Goal: Task Accomplishment & Management: Manage account settings

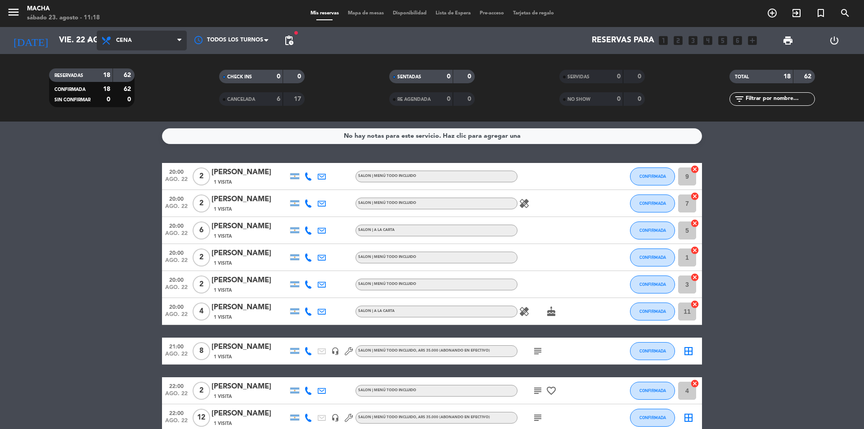
click at [134, 40] on span "Cena" at bounding box center [142, 41] width 90 height 20
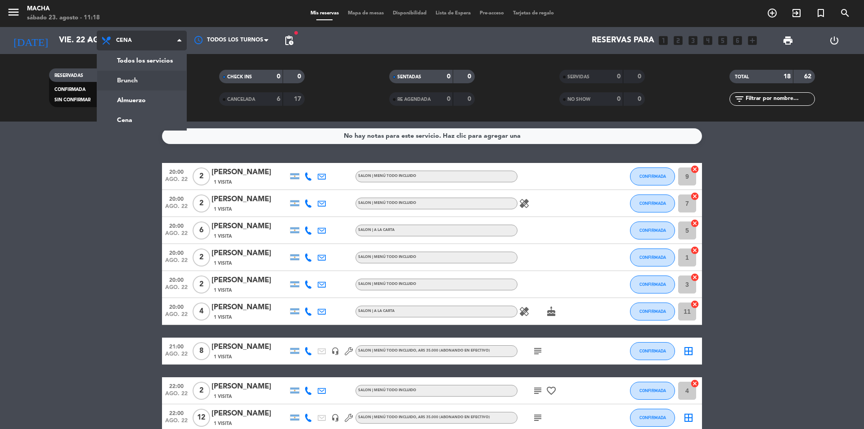
click at [136, 81] on div "menu Macha [DATE] 23. agosto - 11:18 Mis reservas Mapa de mesas Disponibilidad …" at bounding box center [432, 60] width 864 height 121
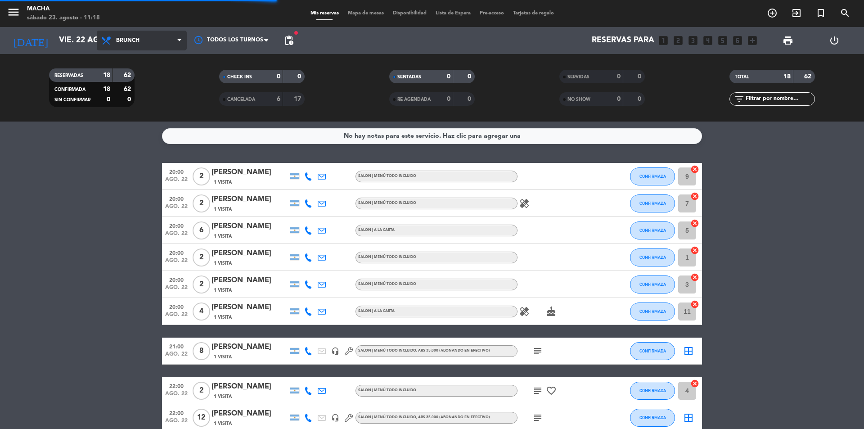
click at [139, 42] on span "Brunch" at bounding box center [127, 40] width 23 height 6
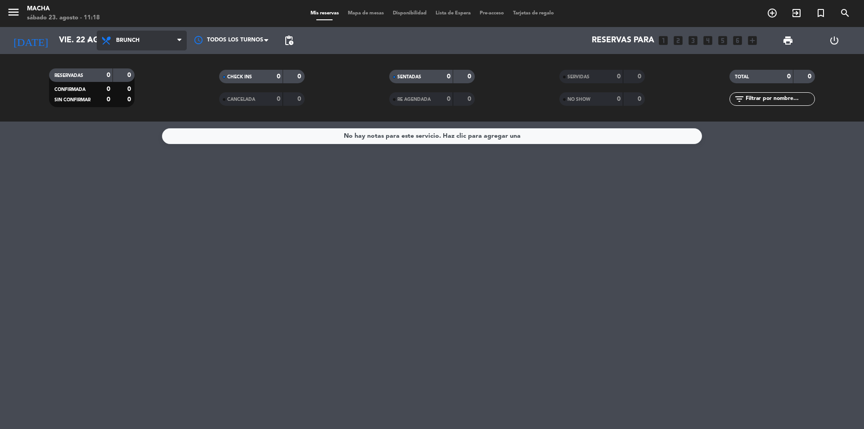
click at [151, 40] on span "Brunch" at bounding box center [142, 41] width 90 height 20
click at [140, 99] on div "menu Macha [DATE] 23. agosto - 11:18 Mis reservas Mapa de mesas Disponibilidad …" at bounding box center [432, 60] width 864 height 121
click at [153, 42] on span "Almuerzo" at bounding box center [142, 41] width 90 height 20
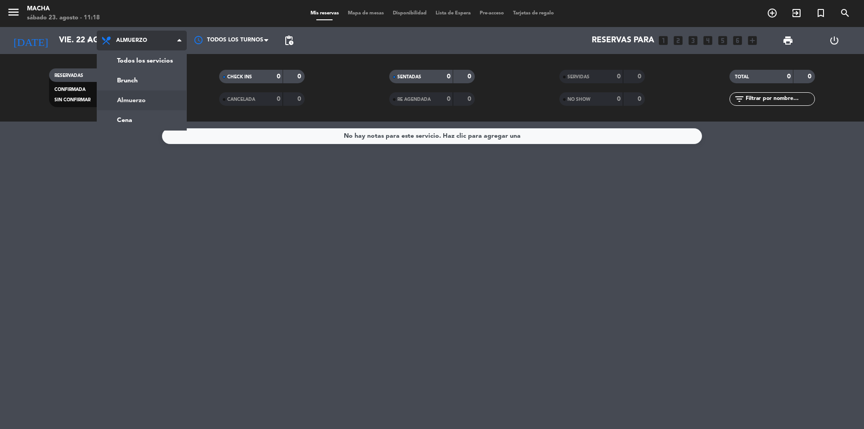
click at [148, 99] on div "menu Macha [DATE] 23. agosto - 11:18 Mis reservas Mapa de mesas Disponibilidad …" at bounding box center [432, 60] width 864 height 121
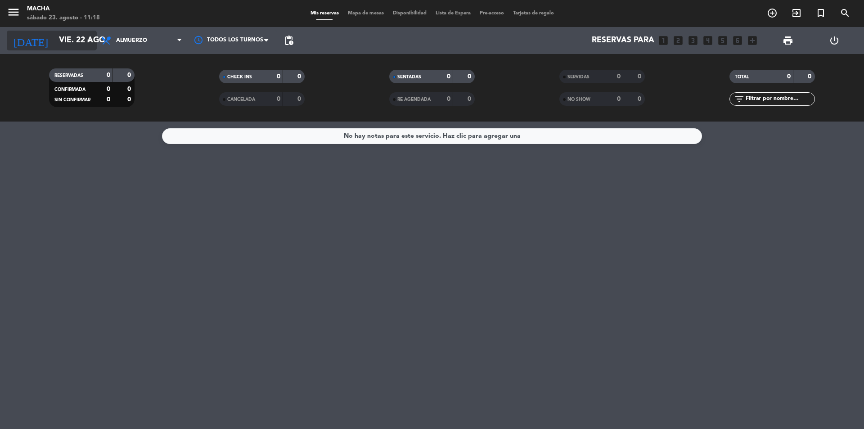
click at [89, 41] on icon "arrow_drop_down" at bounding box center [89, 40] width 11 height 11
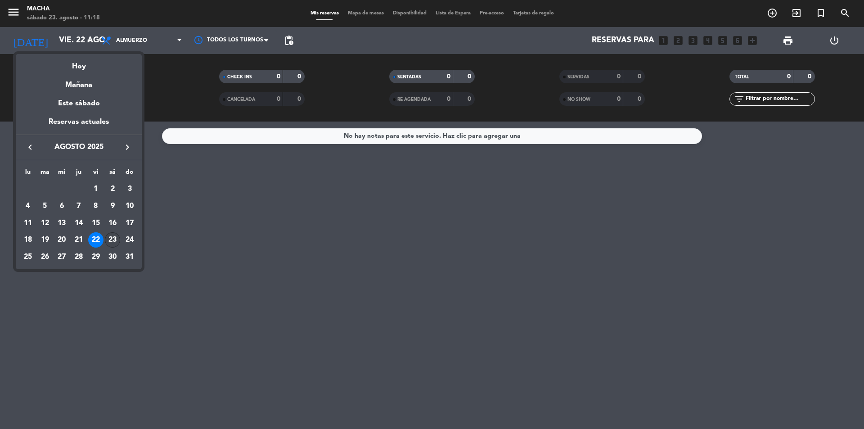
click at [114, 242] on div "23" at bounding box center [112, 239] width 15 height 15
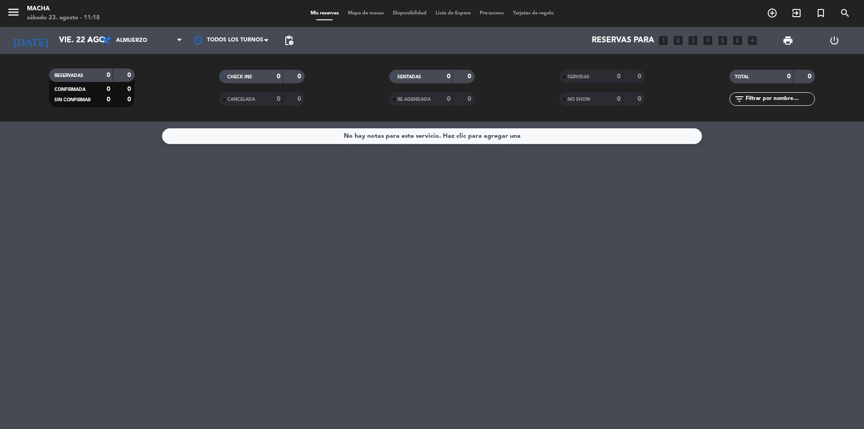
type input "sáb. 23 ago."
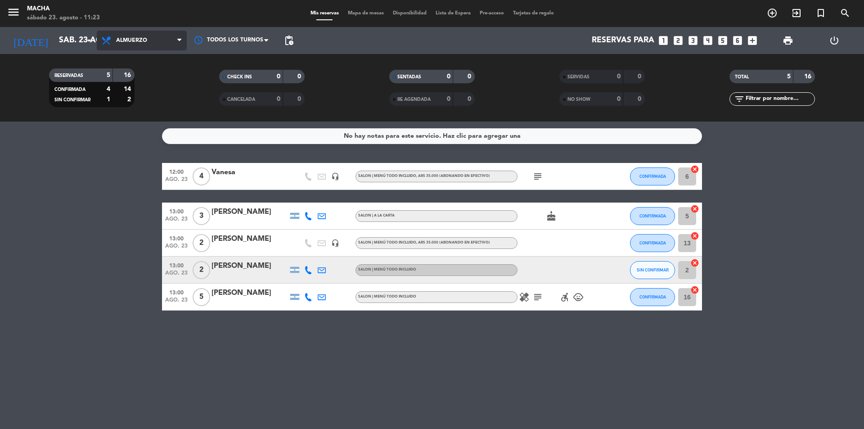
click at [139, 40] on span "Almuerzo" at bounding box center [131, 40] width 31 height 6
click at [144, 118] on div "menu Macha [DATE] 23. agosto - 11:23 Mis reservas Mapa de mesas Disponibilidad …" at bounding box center [432, 60] width 864 height 121
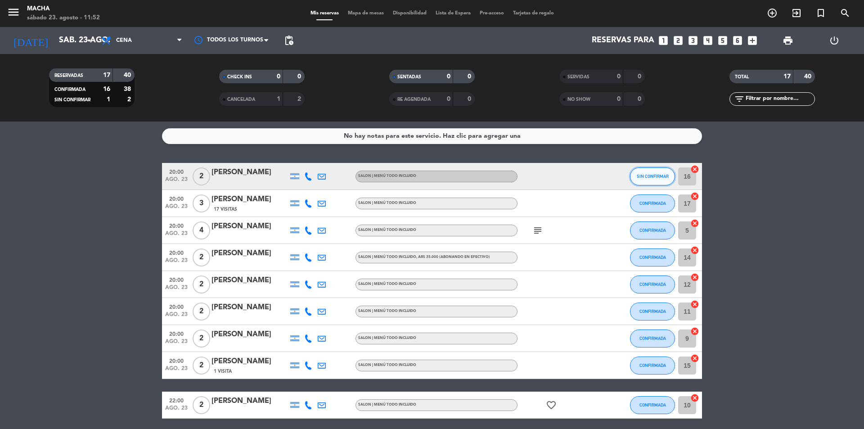
click at [648, 175] on span "SIN CONFIRMAR" at bounding box center [653, 176] width 32 height 5
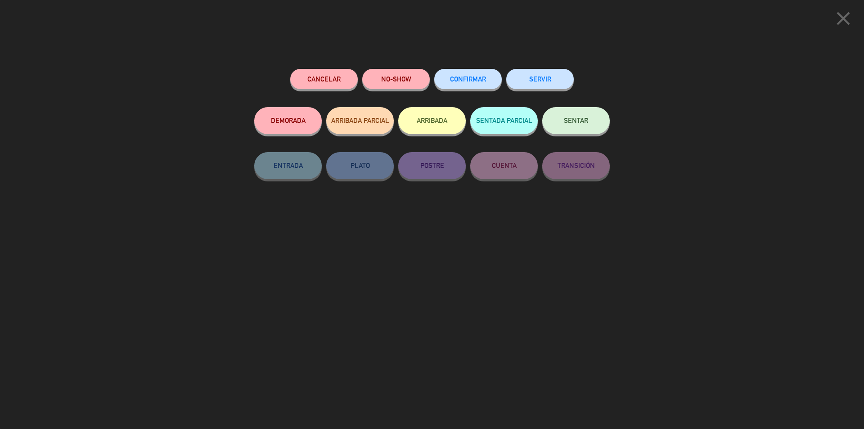
click at [460, 90] on div "CONFIRMAR" at bounding box center [467, 88] width 67 height 38
click at [469, 84] on button "CONFIRMAR" at bounding box center [467, 79] width 67 height 20
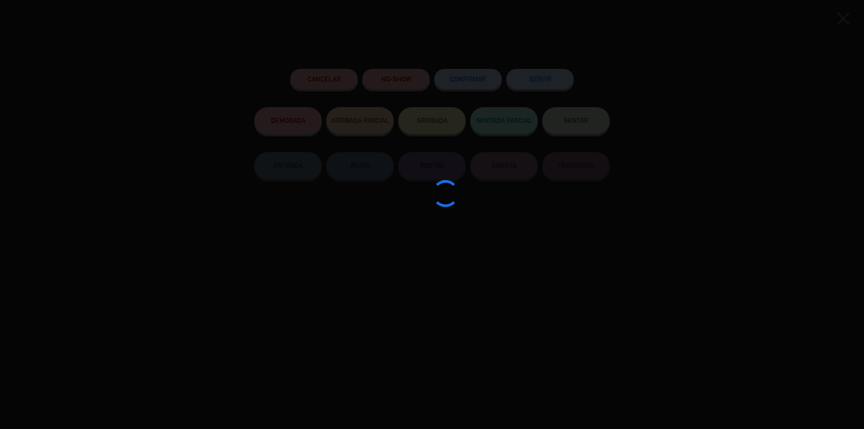
click at [469, 84] on div at bounding box center [432, 214] width 864 height 429
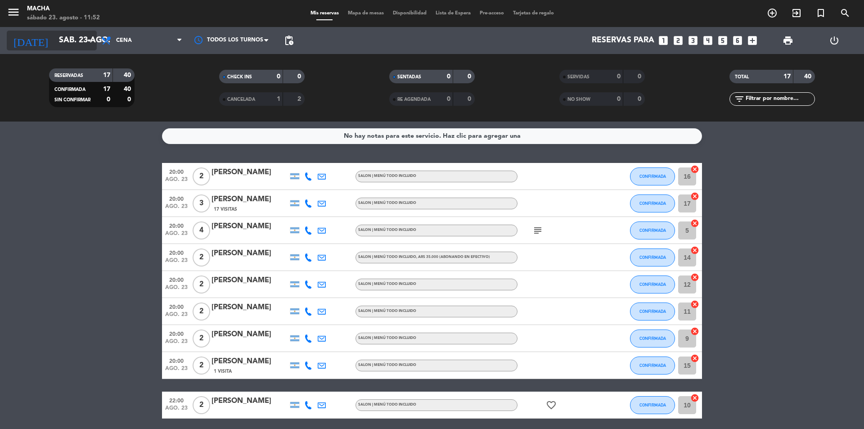
click at [89, 44] on icon "arrow_drop_down" at bounding box center [89, 40] width 11 height 11
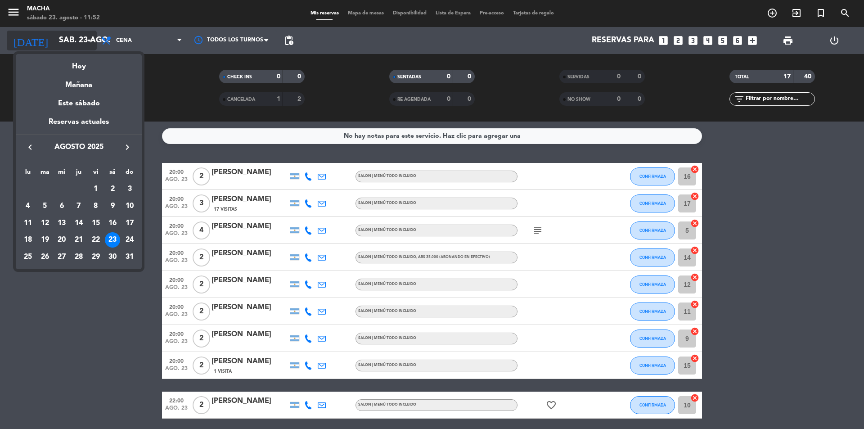
click at [89, 44] on div at bounding box center [432, 214] width 864 height 429
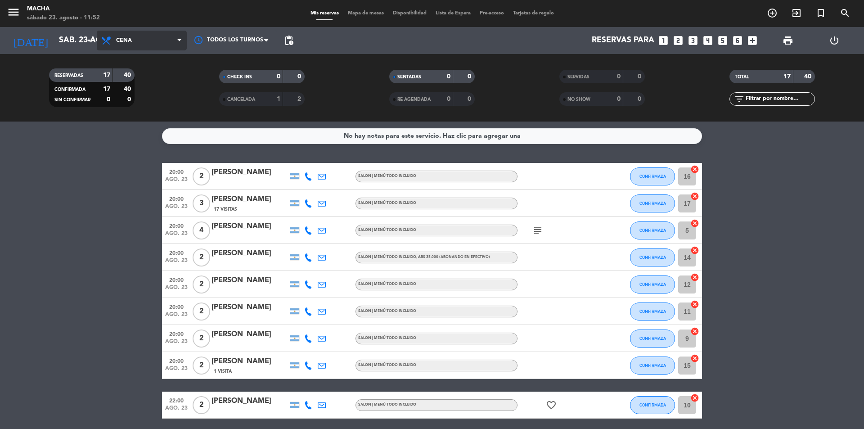
click at [145, 32] on span "Cena" at bounding box center [142, 41] width 90 height 20
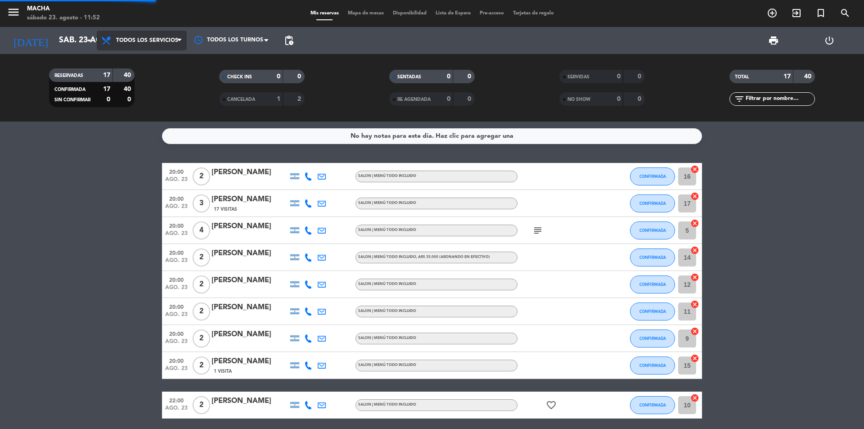
click at [148, 63] on div "menu Macha [DATE] 23. agosto - 11:52 Mis reservas Mapa de mesas Disponibilidad …" at bounding box center [432, 60] width 864 height 121
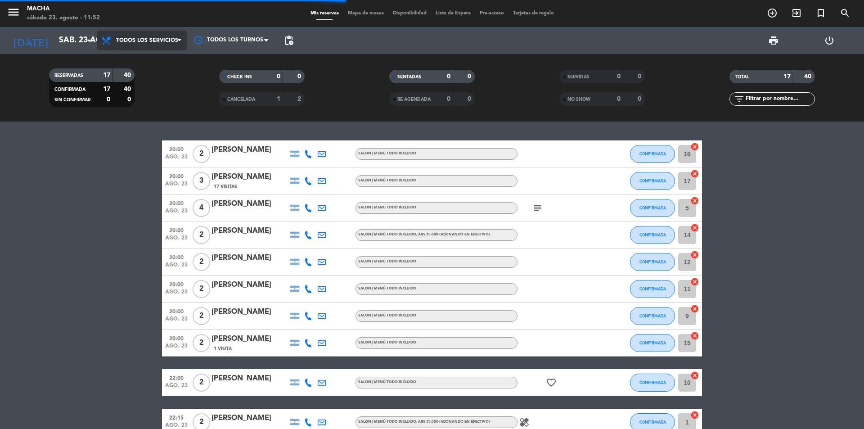
click at [164, 35] on span "Todos los servicios" at bounding box center [142, 41] width 90 height 20
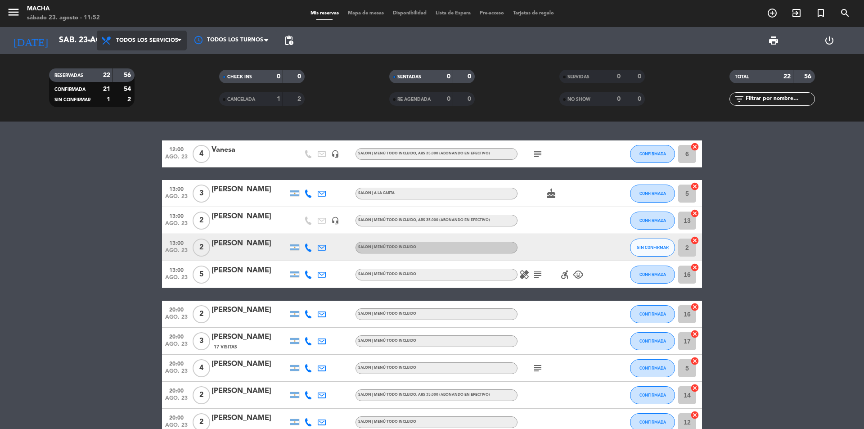
click at [160, 33] on span "Todos los servicios" at bounding box center [142, 41] width 90 height 20
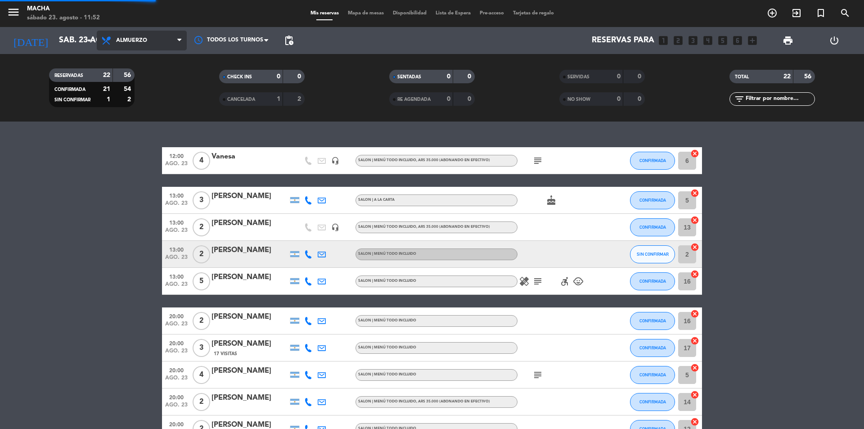
click at [141, 98] on div "menu Macha [DATE] 23. agosto - 11:52 Mis reservas Mapa de mesas Disponibilidad …" at bounding box center [432, 60] width 864 height 121
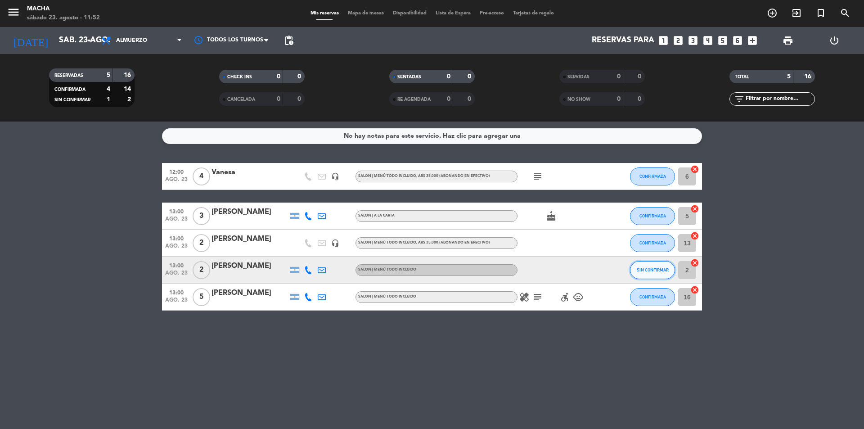
click at [658, 273] on button "SIN CONFIRMAR" at bounding box center [652, 270] width 45 height 18
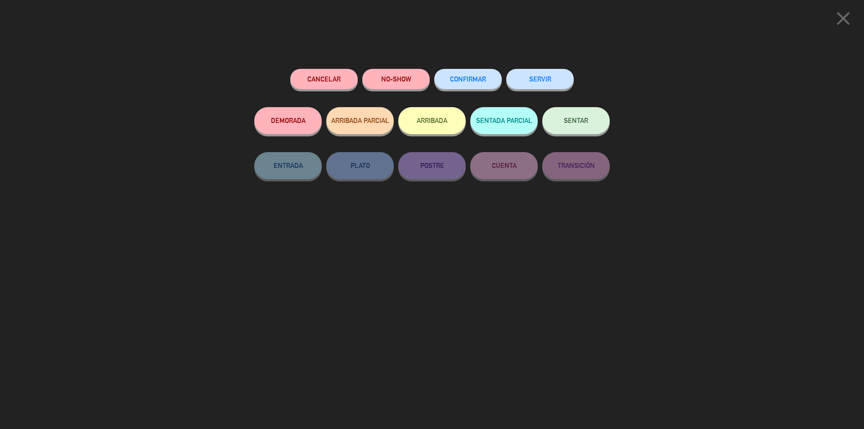
click at [480, 72] on button "CONFIRMAR" at bounding box center [467, 79] width 67 height 20
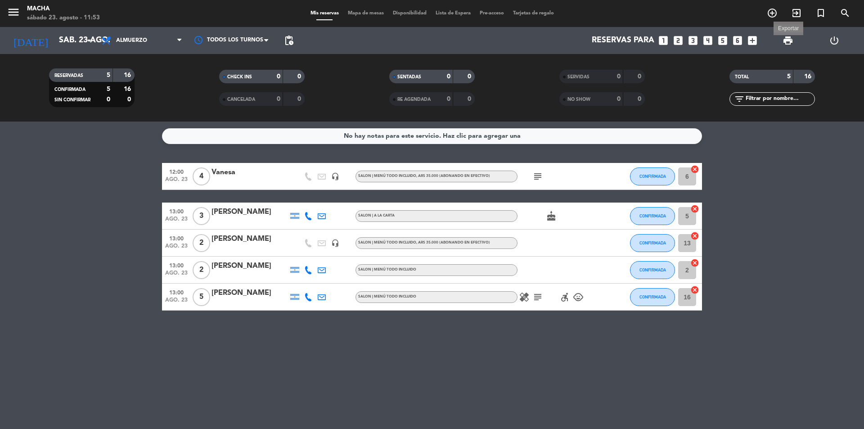
click at [787, 36] on span "print" at bounding box center [787, 40] width 11 height 11
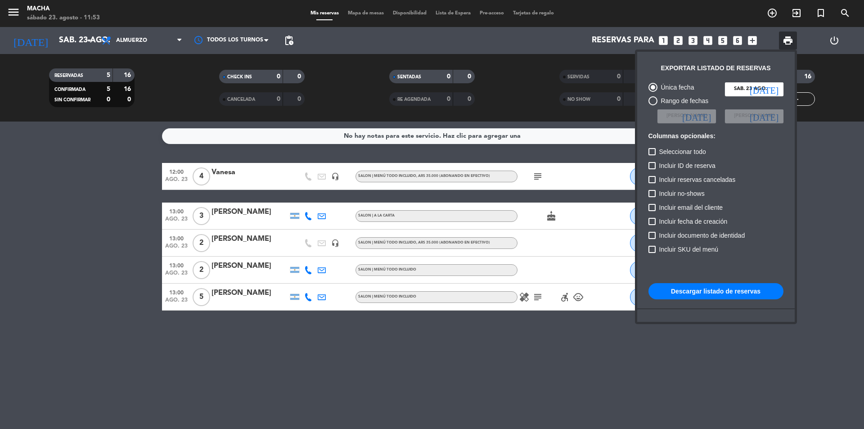
click at [746, 288] on button "Descargar listado de reservas" at bounding box center [715, 291] width 135 height 16
click at [562, 347] on div at bounding box center [432, 214] width 864 height 429
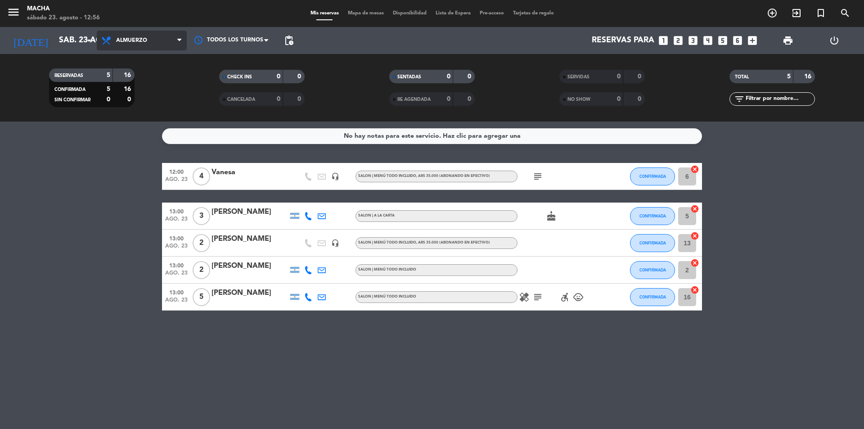
click at [145, 42] on span "Almuerzo" at bounding box center [131, 40] width 31 height 6
click at [153, 114] on div "menu Macha [DATE] 23. agosto - 12:56 Mis reservas Mapa de mesas Disponibilidad …" at bounding box center [432, 60] width 864 height 121
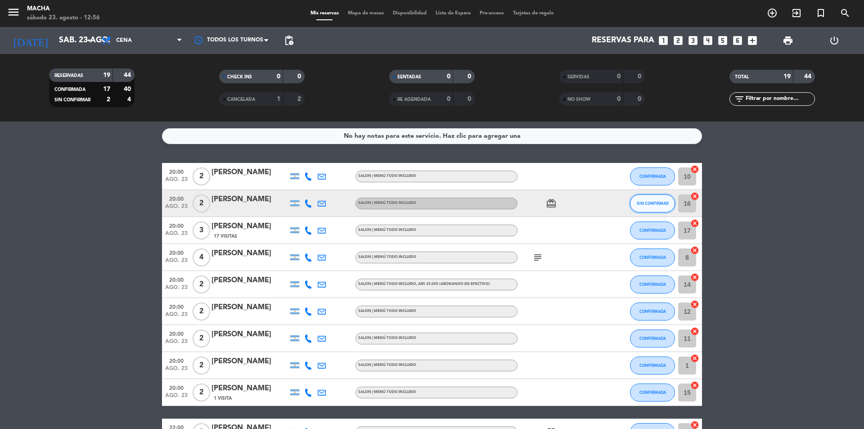
click at [646, 211] on button "SIN CONFIRMAR" at bounding box center [652, 203] width 45 height 18
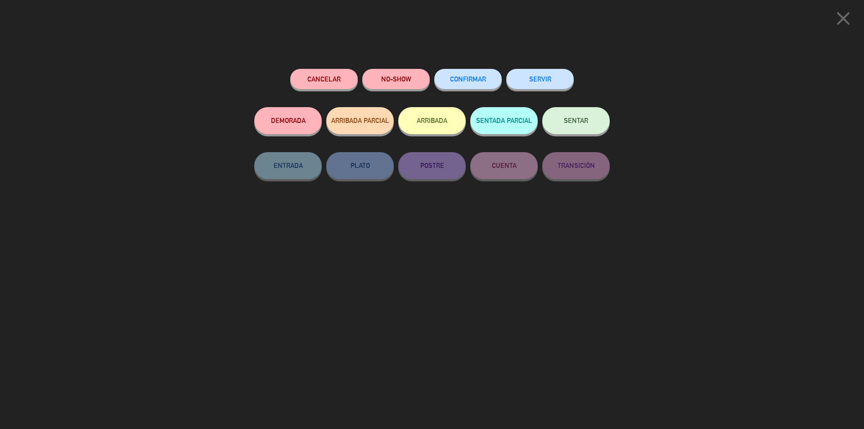
click at [472, 83] on button "CONFIRMAR" at bounding box center [467, 79] width 67 height 20
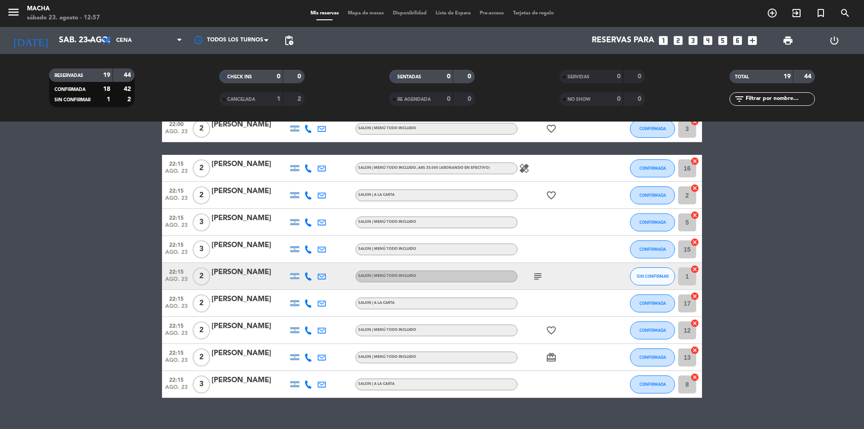
scroll to position [317, 0]
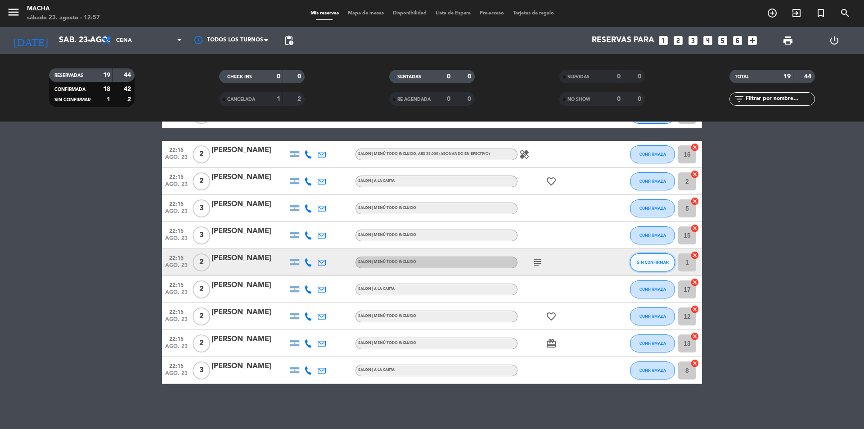
click at [650, 265] on button "SIN CONFIRMAR" at bounding box center [652, 262] width 45 height 18
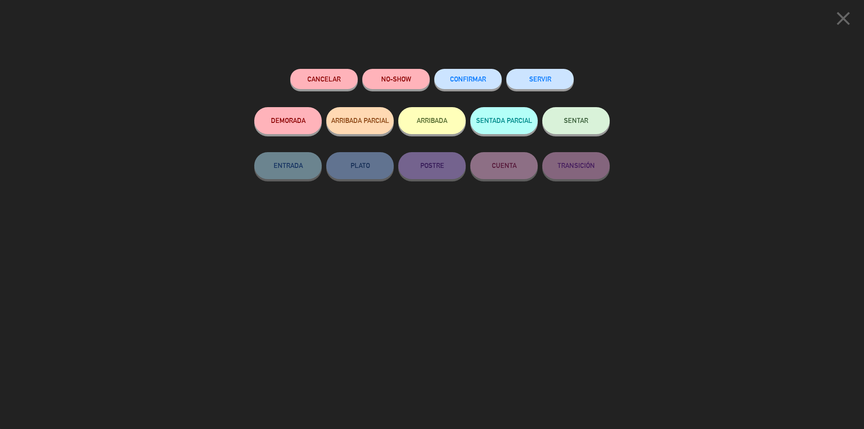
click at [484, 79] on span "CONFIRMAR" at bounding box center [468, 79] width 36 height 8
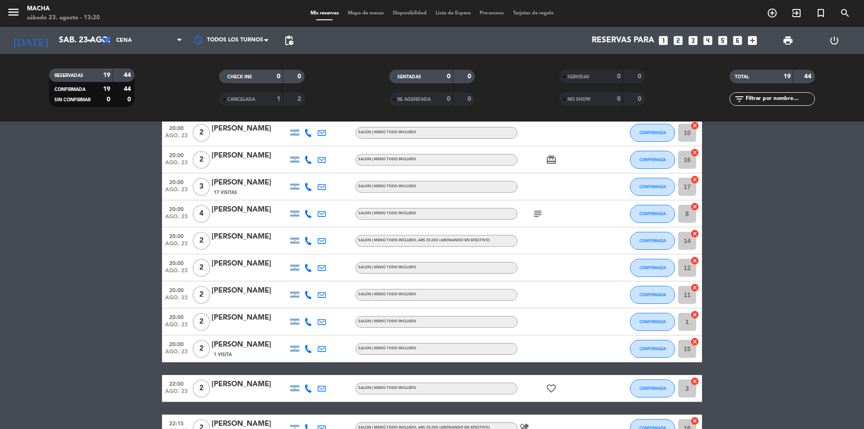
scroll to position [0, 0]
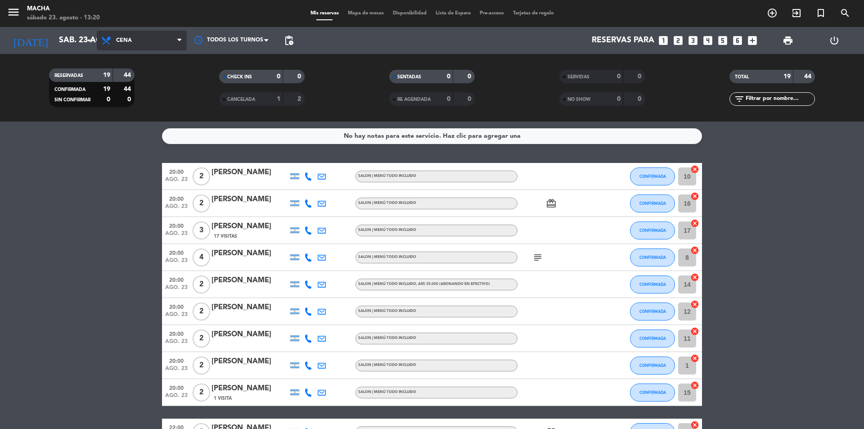
click at [141, 39] on span "Cena" at bounding box center [142, 41] width 90 height 20
click at [139, 97] on div "menu Macha [DATE] 23. agosto - 13:20 Mis reservas Mapa de mesas Disponibilidad …" at bounding box center [432, 60] width 864 height 121
